Goal: Task Accomplishment & Management: Manage account settings

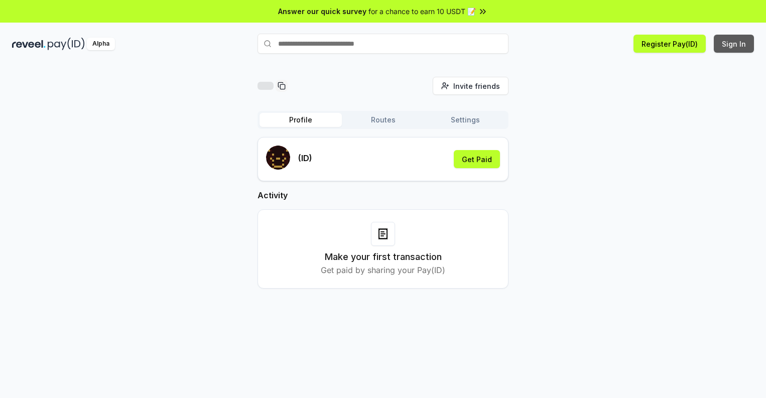
click at [735, 44] on button "Sign In" at bounding box center [734, 44] width 40 height 18
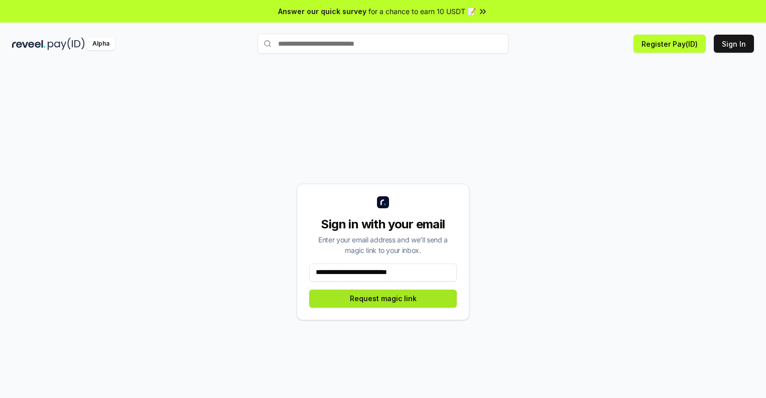
type input "**********"
click at [383, 298] on button "Request magic link" at bounding box center [383, 299] width 148 height 18
